Goal: Information Seeking & Learning: Learn about a topic

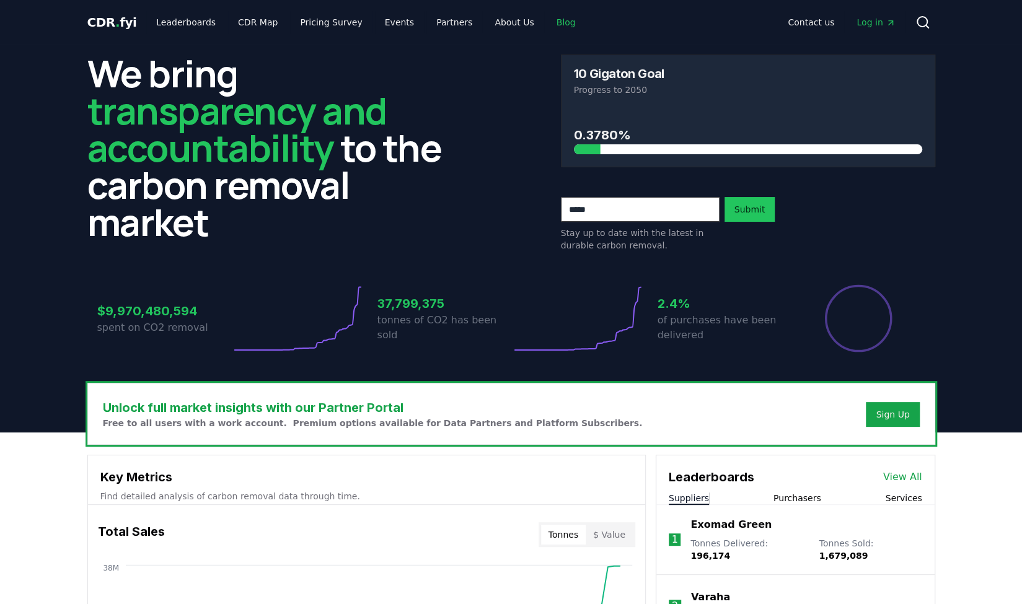
click at [547, 20] on link "Blog" at bounding box center [566, 22] width 39 height 22
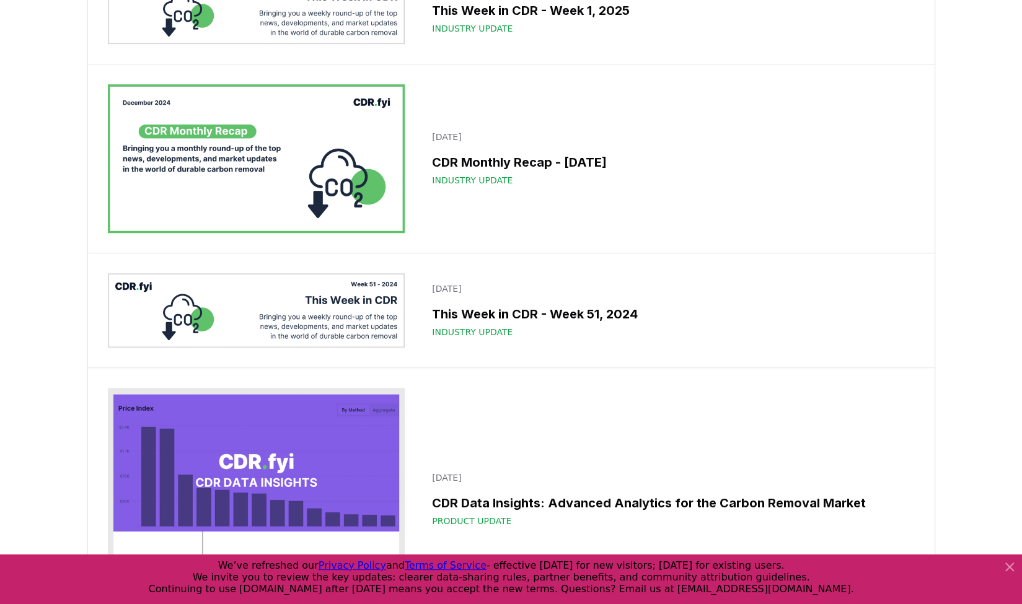
scroll to position [9971, 0]
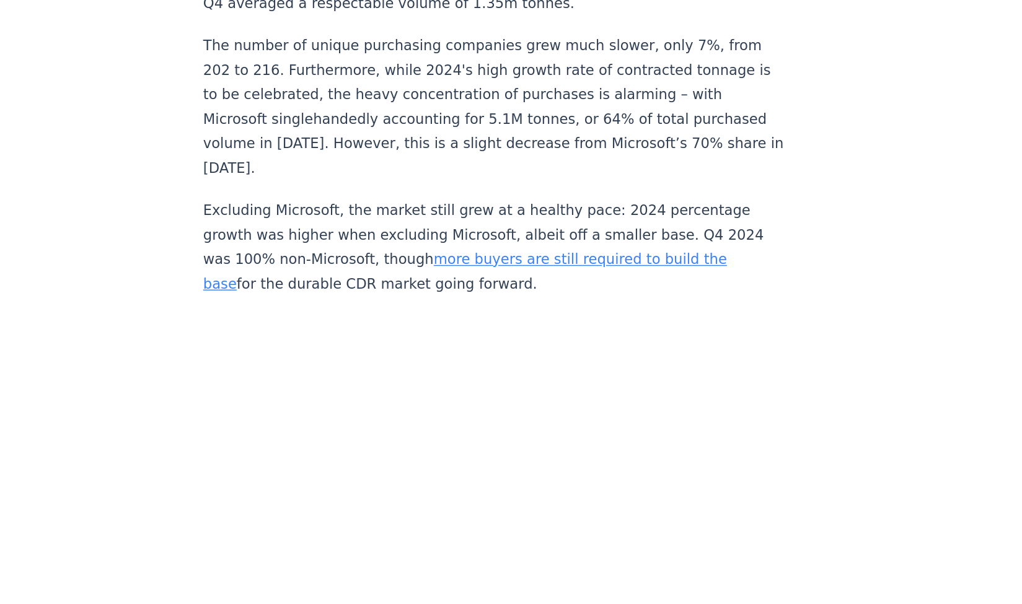
scroll to position [2455, 0]
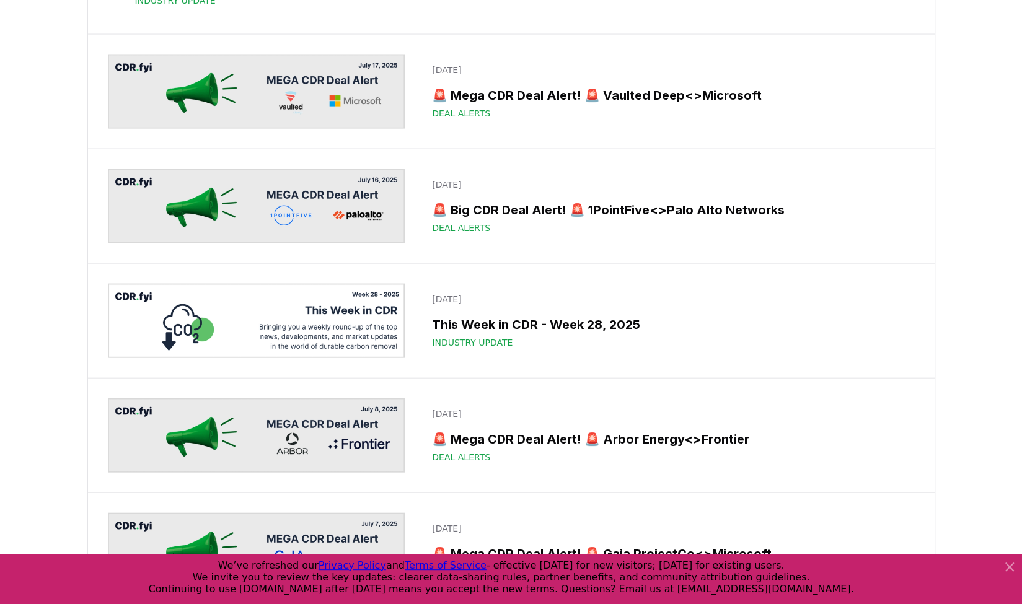
scroll to position [1614, 0]
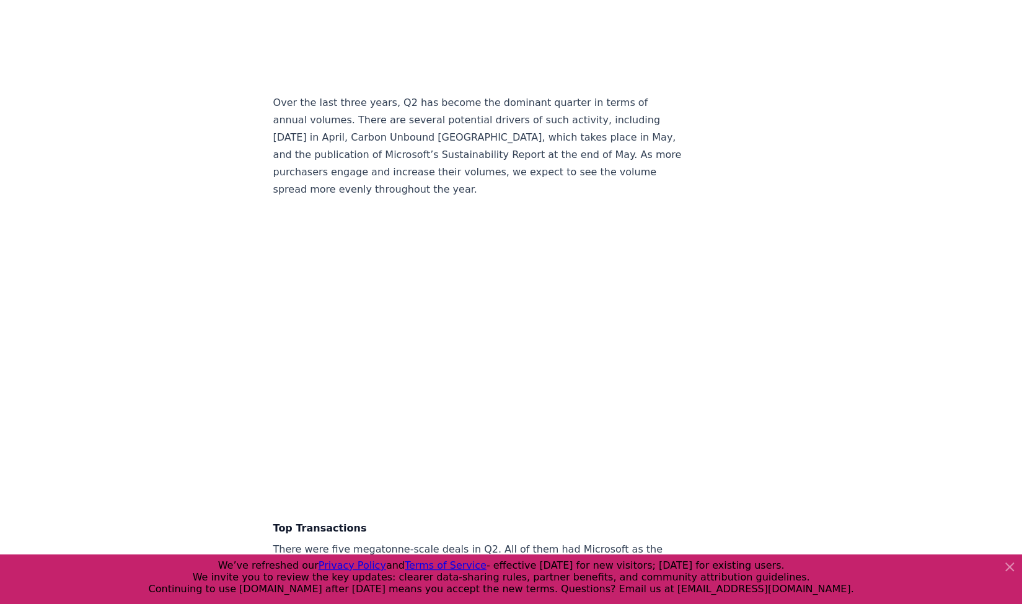
scroll to position [2439, 0]
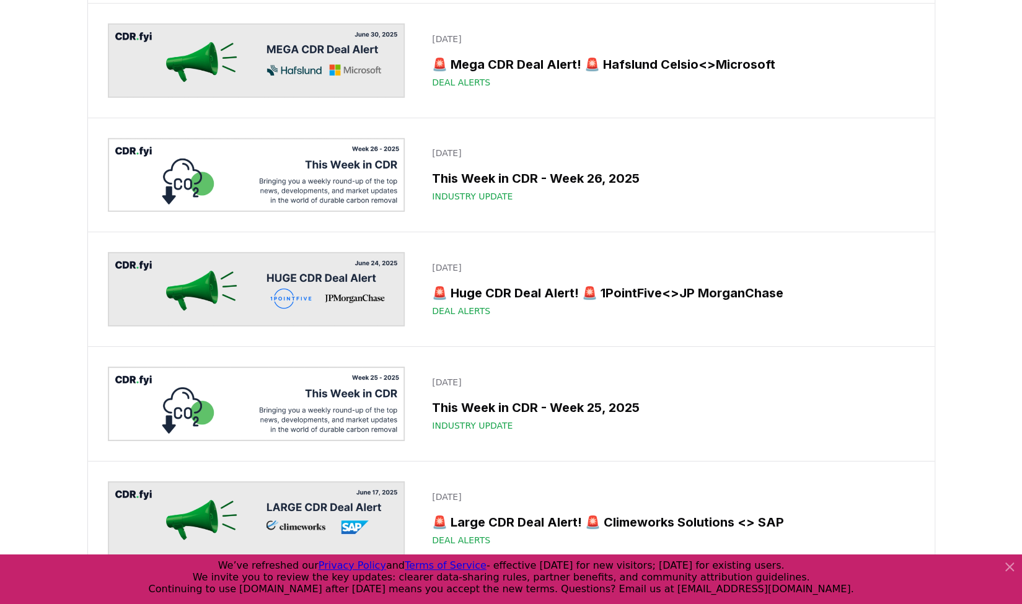
scroll to position [1614, 0]
